Goal: Task Accomplishment & Management: Complete application form

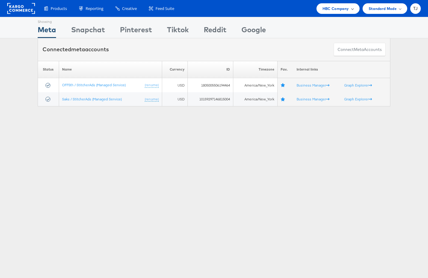
click at [349, 10] on div "HBC Company" at bounding box center [337, 8] width 31 height 6
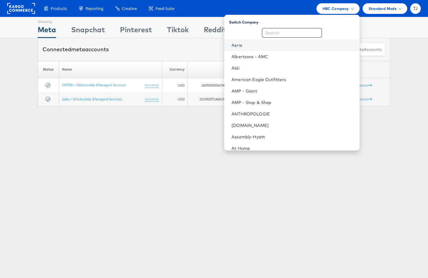
click at [281, 45] on link "Aerie" at bounding box center [292, 45] width 123 height 6
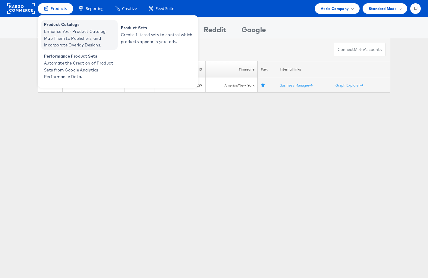
click at [55, 29] on span "Enhance Your Product Catalog, Map Them to Publishers, and Incorporate Overlay D…" at bounding box center [80, 38] width 72 height 20
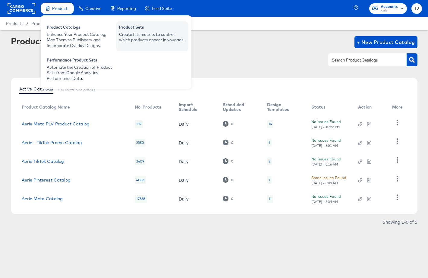
click at [127, 33] on div "Create filtered sets to control which products appear in your ads." at bounding box center [152, 37] width 66 height 11
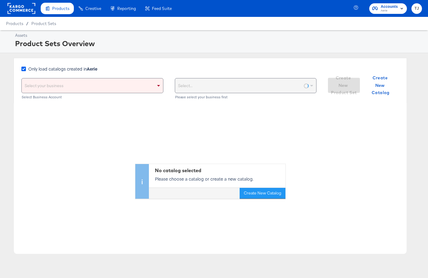
click at [23, 69] on icon at bounding box center [23, 69] width 5 height 5
click at [0, 0] on input "Only load catalogs created in Aerie" at bounding box center [0, 0] width 0 height 0
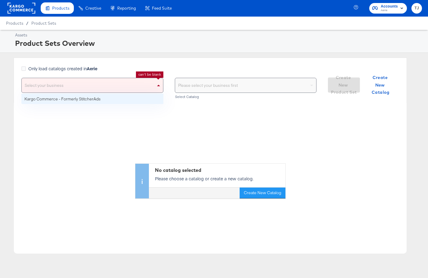
click at [128, 86] on div "Select your business" at bounding box center [92, 85] width 141 height 14
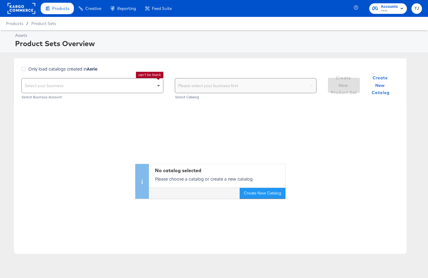
click at [159, 85] on span at bounding box center [158, 86] width 3 height 2
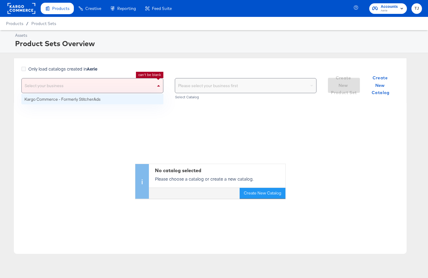
click at [159, 85] on span at bounding box center [158, 86] width 3 height 2
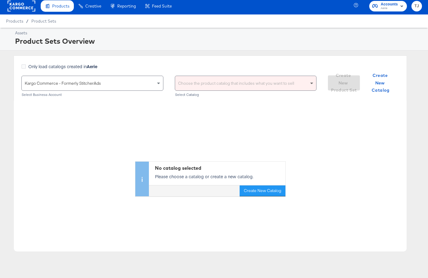
click at [312, 83] on span at bounding box center [311, 84] width 3 height 2
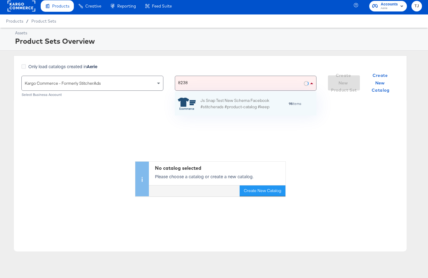
scroll to position [24, 142]
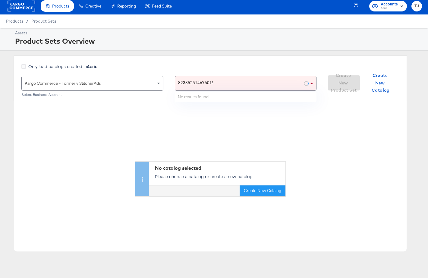
type input "823852514676019"
click at [212, 84] on div "Choose the product catalog that includes what you want to sell" at bounding box center [245, 83] width 141 height 14
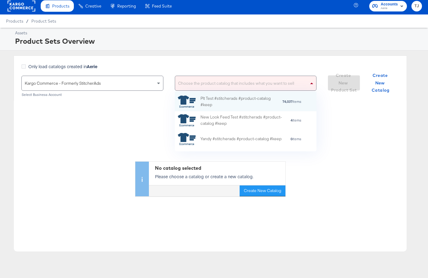
scroll to position [60, 142]
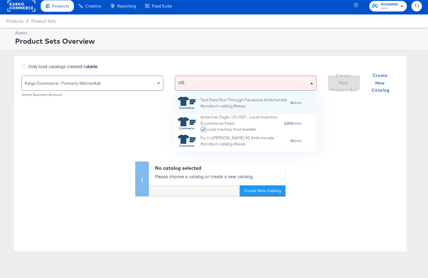
type input "UGP"
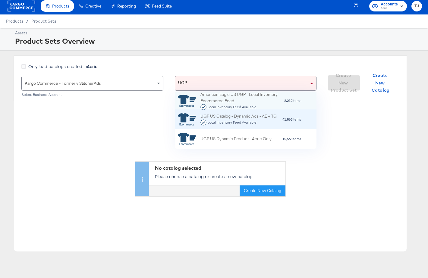
scroll to position [1, 0]
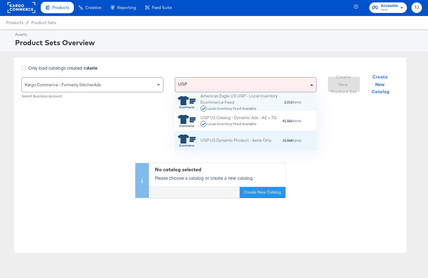
click at [218, 136] on div "UGP US Dynamic Product - Aerie Only" at bounding box center [225, 140] width 94 height 12
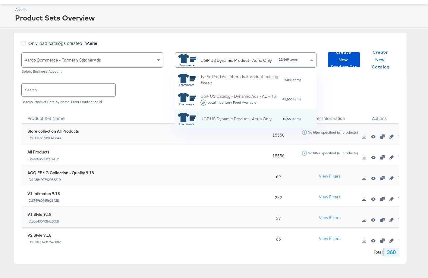
scroll to position [47, 0]
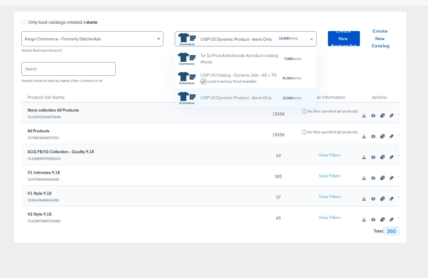
click at [115, 94] on div "Product Set Name" at bounding box center [139, 94] width 236 height 15
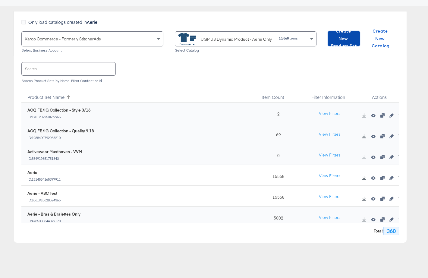
click at [344, 37] on span "Create New Product Set" at bounding box center [343, 38] width 27 height 22
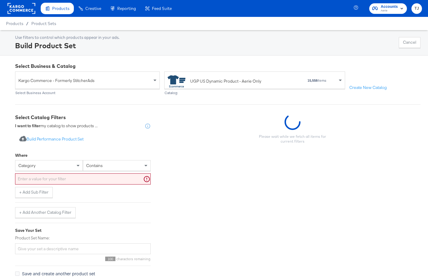
scroll to position [26, 0]
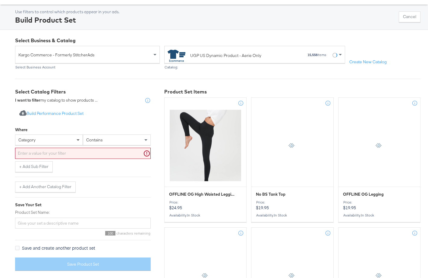
click at [77, 141] on span at bounding box center [79, 140] width 8 height 10
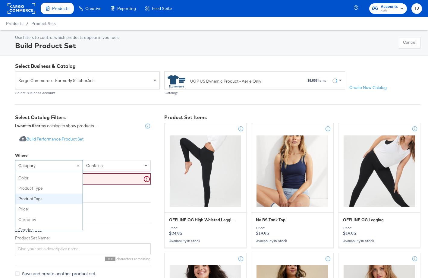
scroll to position [40, 0]
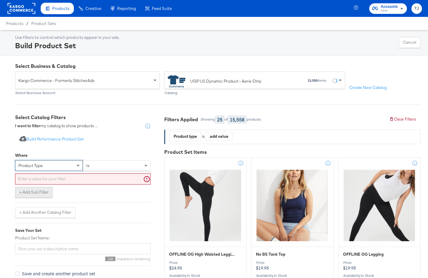
drag, startPoint x: 45, startPoint y: 187, endPoint x: 52, endPoint y: 187, distance: 6.6
click at [104, 180] on input "text" at bounding box center [83, 178] width 136 height 11
click at [56, 178] on input "text" at bounding box center [83, 178] width 136 height 11
click at [76, 165] on span at bounding box center [79, 165] width 8 height 10
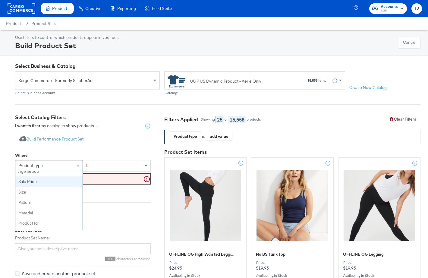
scroll to position [110, 0]
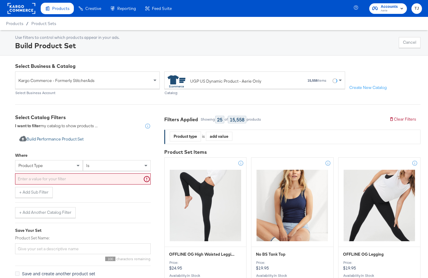
click at [60, 138] on button "Import product data from Google Analytics to generate product set Build Perform…" at bounding box center [51, 139] width 73 height 11
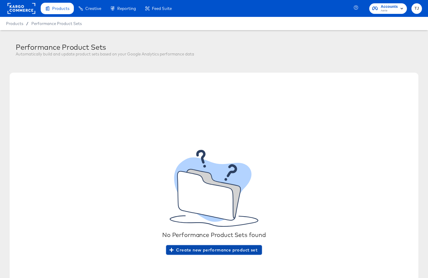
click at [208, 251] on span "Create new performance product set" at bounding box center [213, 250] width 87 height 8
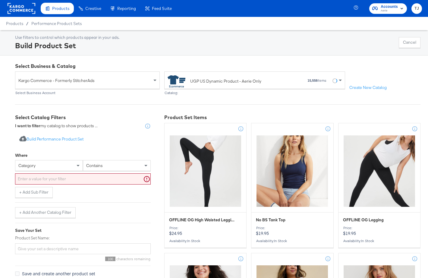
click at [16, 5] on rect at bounding box center [22, 8] width 28 height 11
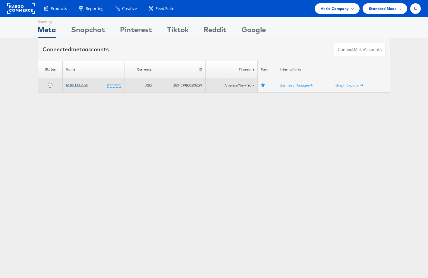
click at [79, 84] on link "Aerie PM 2020" at bounding box center [77, 85] width 22 height 5
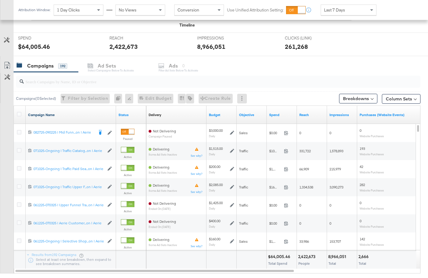
scroll to position [213, 0]
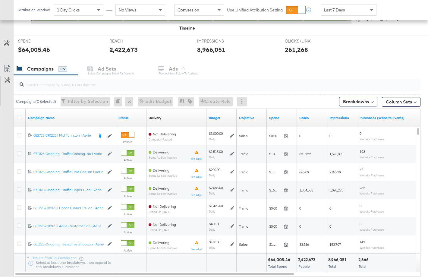
click at [243, 103] on div at bounding box center [242, 102] width 10 height 10
click at [246, 101] on div at bounding box center [242, 102] width 10 height 10
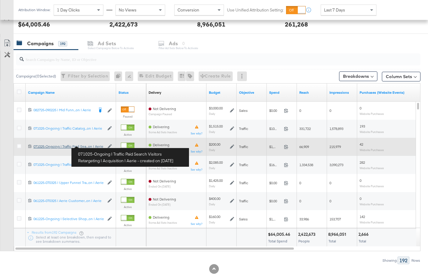
scroll to position [240, 0]
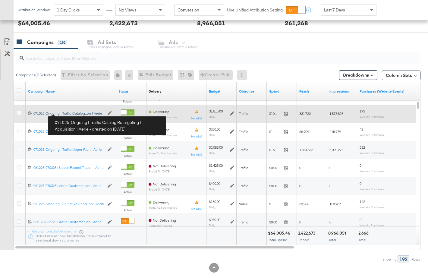
click at [71, 114] on div "071025-Ongoing | Traffic Catalog Retargeting | Acquisition | Aerie 071025-Ongoi…" at bounding box center [68, 113] width 71 height 5
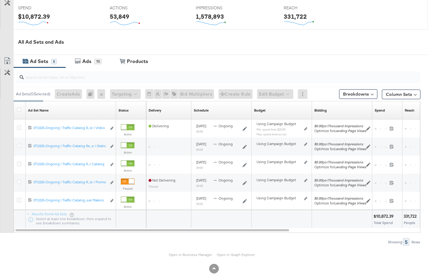
scroll to position [255, 0]
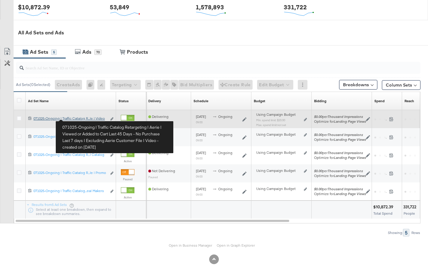
click at [78, 118] on div "071025-Ongoing | Traffic Catalog Retargeting | Aerie | Viewed or Added to Cart …" at bounding box center [69, 118] width 73 height 5
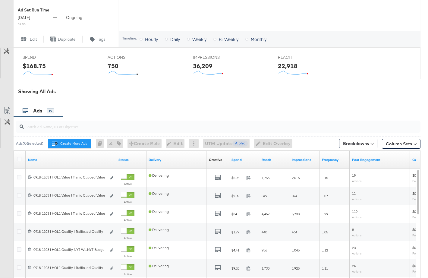
scroll to position [279, 0]
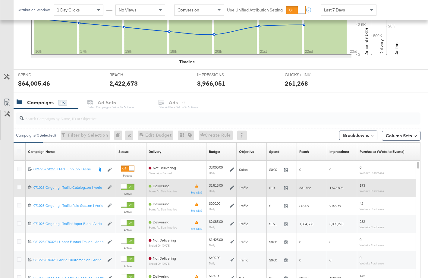
scroll to position [181, 0]
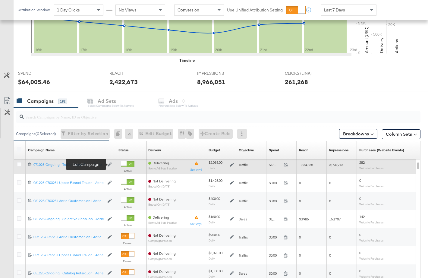
click at [109, 164] on icon at bounding box center [110, 164] width 4 height 4
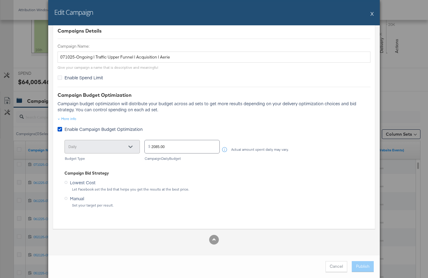
scroll to position [0, 0]
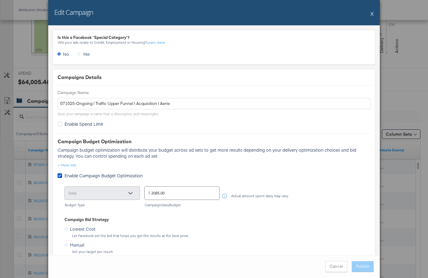
click at [371, 15] on button "X" at bounding box center [371, 14] width 3 height 12
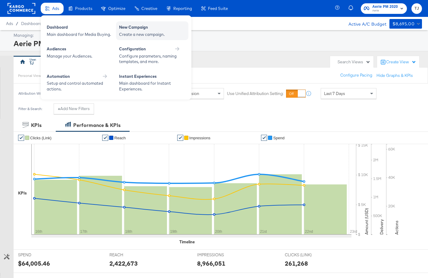
click at [134, 29] on div "New Campaign" at bounding box center [152, 27] width 66 height 7
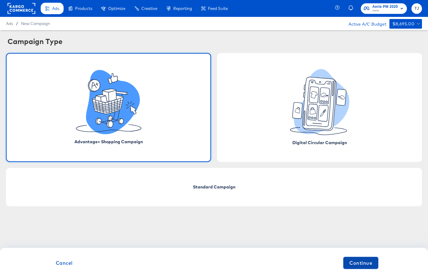
click at [356, 263] on span "Continue" at bounding box center [360, 262] width 23 height 8
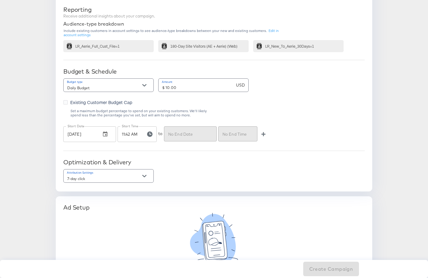
scroll to position [313, 0]
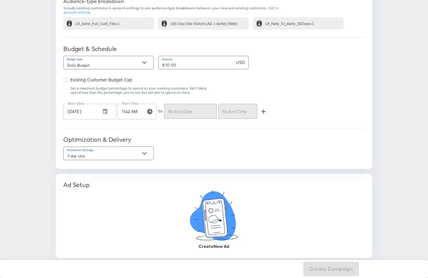
click at [218, 229] on icon at bounding box center [214, 217] width 25 height 39
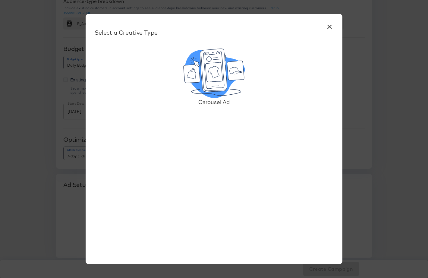
click at [212, 83] on icon at bounding box center [213, 70] width 27 height 43
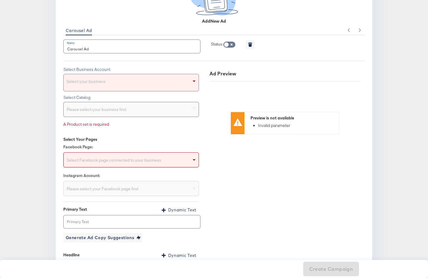
scroll to position [540, 0]
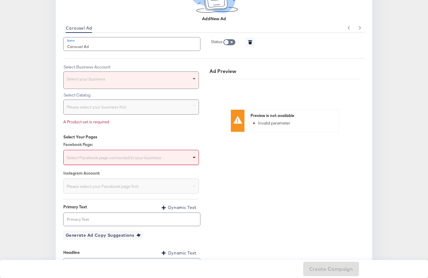
click at [193, 78] on span at bounding box center [193, 79] width 3 height 2
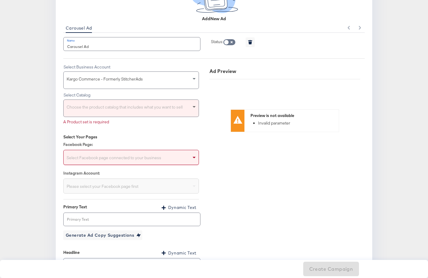
click at [192, 107] on span at bounding box center [195, 108] width 8 height 17
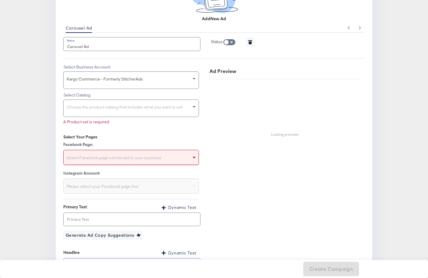
click at [193, 107] on span at bounding box center [193, 107] width 3 height 2
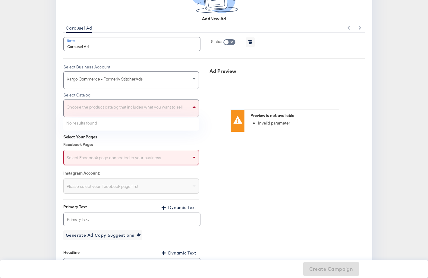
click at [193, 107] on span at bounding box center [193, 107] width 3 height 2
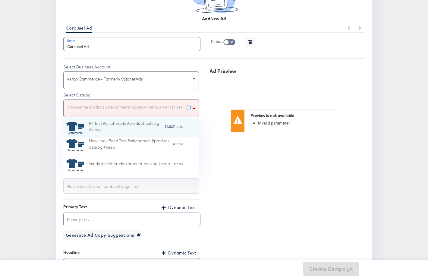
scroll to position [60, 136]
type input "a"
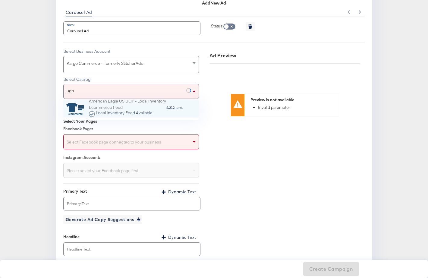
scroll to position [18, 136]
type input "ugp"
click at [150, 113] on div "Local Inventory Feed Available" at bounding box center [123, 113] width 57 height 7
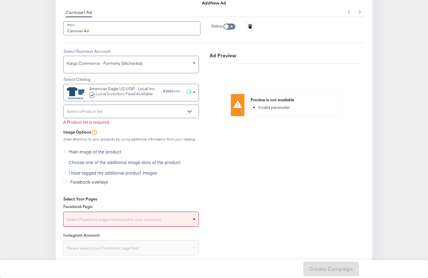
click at [115, 110] on div at bounding box center [131, 111] width 136 height 14
click at [191, 112] on icon "Open" at bounding box center [189, 111] width 4 height 4
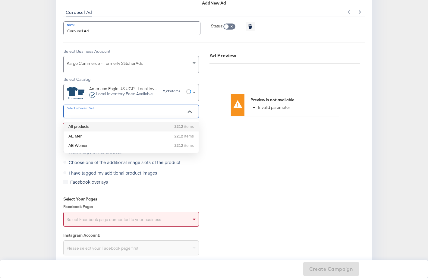
click at [141, 130] on li "All products 2212 items" at bounding box center [131, 127] width 135 height 10
type input "All products"
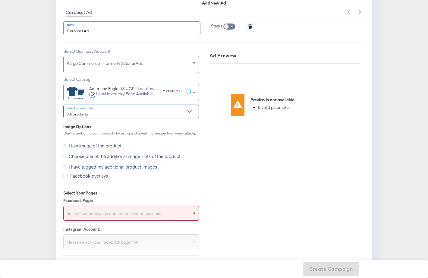
scroll to position [599, 0]
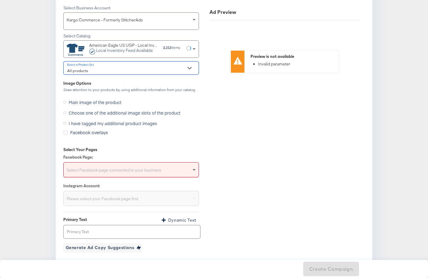
click at [194, 169] on span at bounding box center [193, 170] width 3 height 2
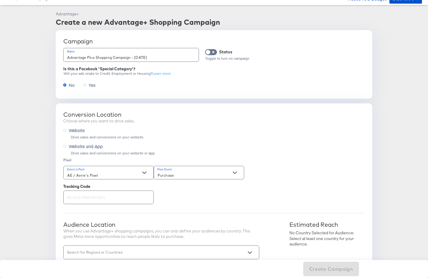
scroll to position [0, 0]
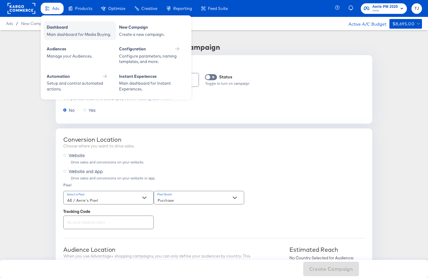
click at [55, 25] on div "Dashboard" at bounding box center [80, 27] width 66 height 7
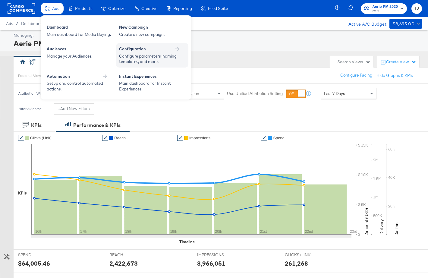
click at [137, 49] on div "Configuration" at bounding box center [132, 49] width 27 height 6
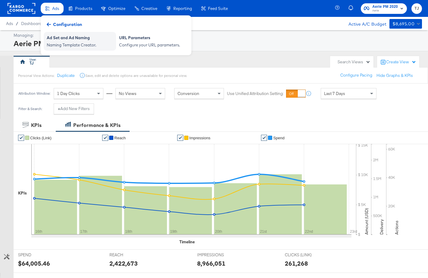
click at [77, 39] on div "Ad Set and Ad Naming" at bounding box center [80, 38] width 66 height 7
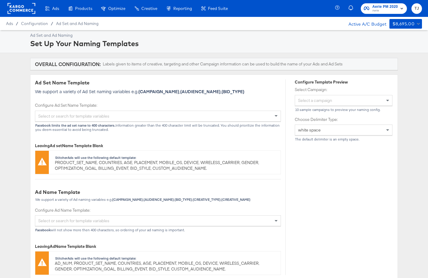
click at [0, 0] on div "Instant Experiences" at bounding box center [0, 0] width 0 height 0
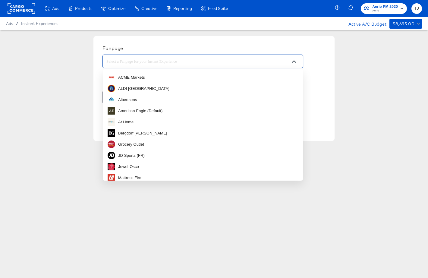
click at [173, 63] on input "text" at bounding box center [198, 61] width 186 height 7
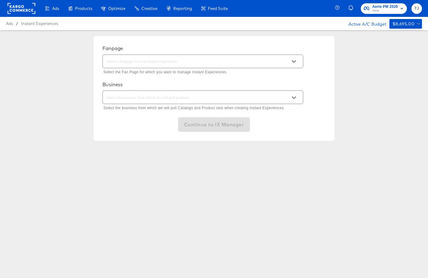
click at [73, 79] on div "Fanpage Select the Fan Page for which you want to manage Instant Experiences. B…" at bounding box center [214, 88] width 428 height 117
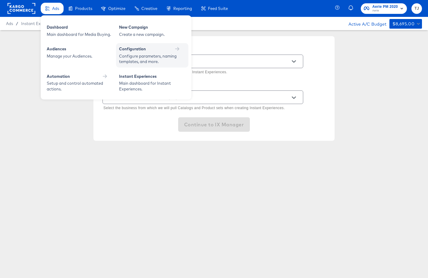
click at [125, 55] on div "Configure parameters, naming templates, and more." at bounding box center [149, 58] width 60 height 11
click at [49, 8] on div "Ads" at bounding box center [52, 9] width 23 height 12
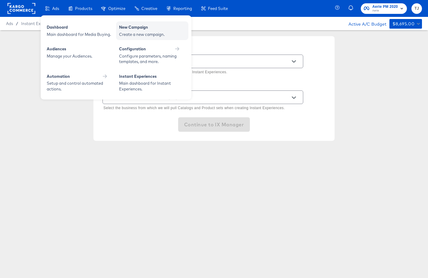
click at [137, 29] on div "New Campaign" at bounding box center [152, 27] width 66 height 7
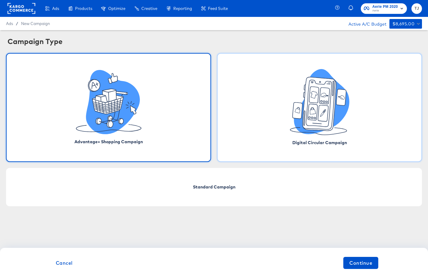
click at [276, 123] on div "Digital Circular Campaign" at bounding box center [319, 107] width 205 height 109
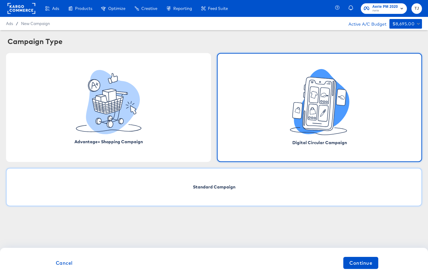
click at [215, 188] on span "Standard Campaign" at bounding box center [214, 187] width 42 height 6
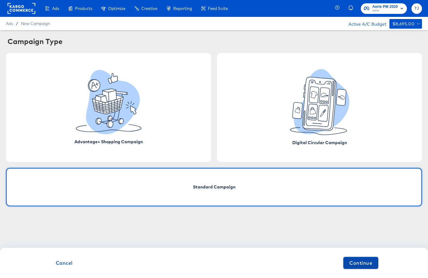
click at [349, 261] on span "Continue" at bounding box center [360, 262] width 23 height 8
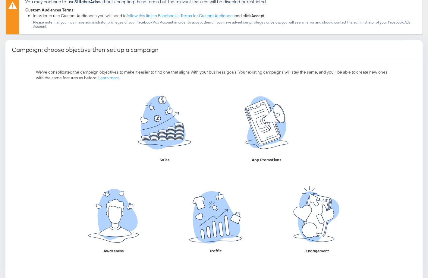
scroll to position [84, 0]
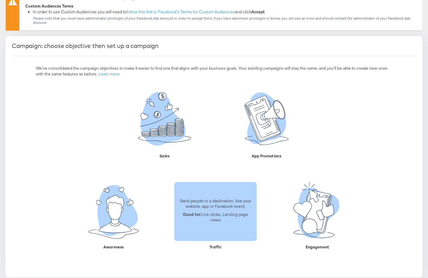
click at [189, 213] on p "Good for: Link clicks, Landing page views" at bounding box center [215, 216] width 75 height 11
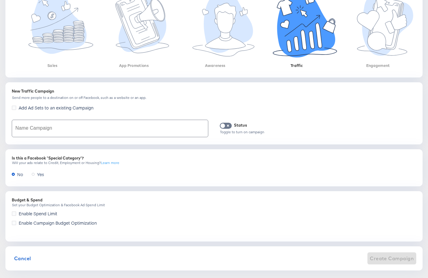
scroll to position [192, 0]
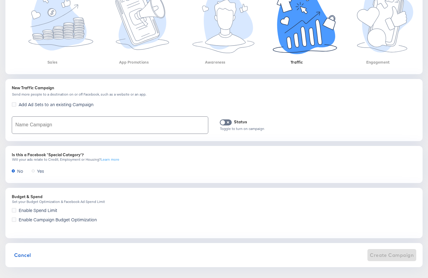
click at [180, 123] on input "text" at bounding box center [110, 125] width 196 height 17
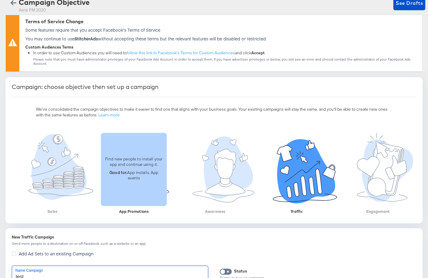
scroll to position [0, 0]
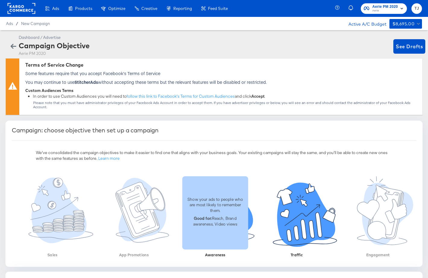
type input "test"
click at [232, 207] on p "Show your ads to people who are most likely to remember them." at bounding box center [214, 204] width 59 height 17
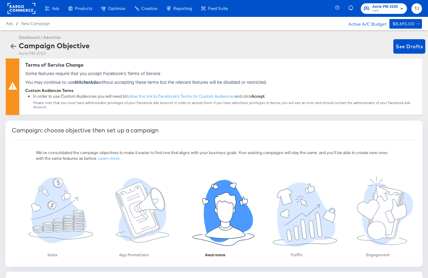
click at [14, 43] on icon "button" at bounding box center [14, 46] width 6 height 6
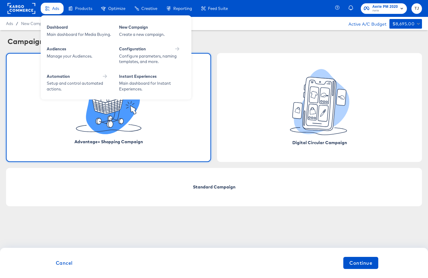
click at [51, 9] on div "Ads" at bounding box center [52, 9] width 23 height 12
click at [126, 32] on div "Create a new campaign." at bounding box center [152, 35] width 66 height 6
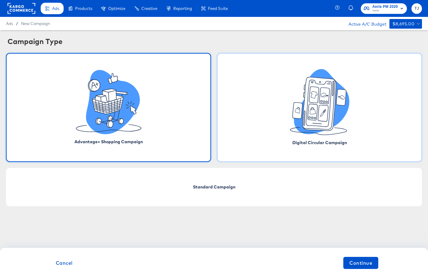
click at [346, 110] on icon at bounding box center [321, 101] width 55 height 65
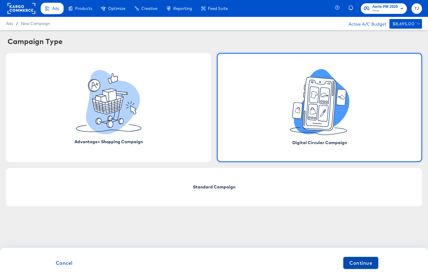
click at [371, 263] on span "Continue" at bounding box center [360, 262] width 23 height 8
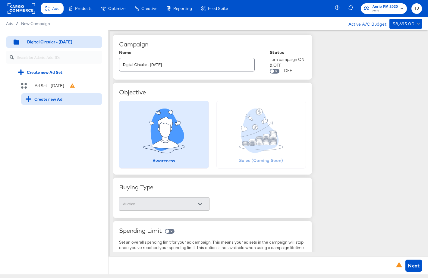
click at [58, 98] on div "Create new Ad" at bounding box center [44, 99] width 37 height 6
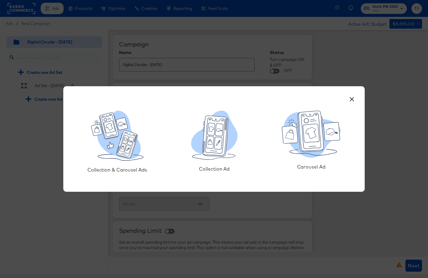
click at [352, 100] on button "×" at bounding box center [351, 97] width 11 height 11
